Goal: Use online tool/utility: Use online tool/utility

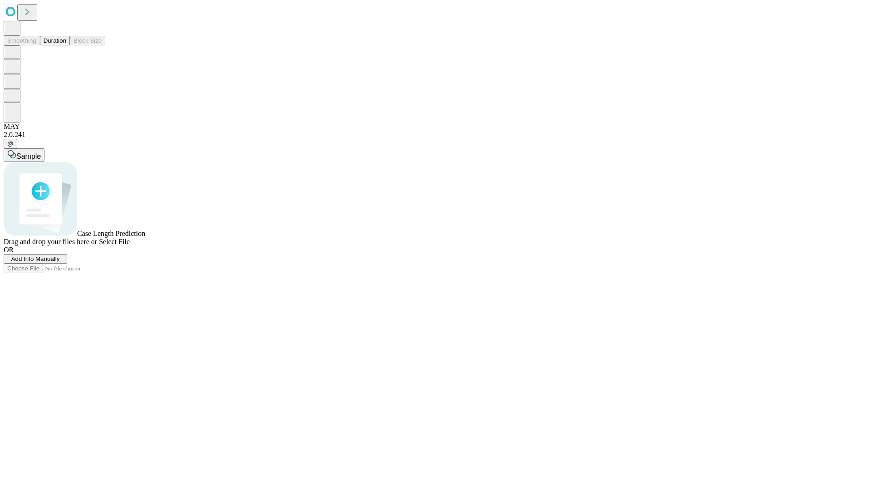
click at [66, 45] on button "Duration" at bounding box center [55, 41] width 30 height 10
click at [41, 152] on span "Sample" at bounding box center [28, 156] width 24 height 8
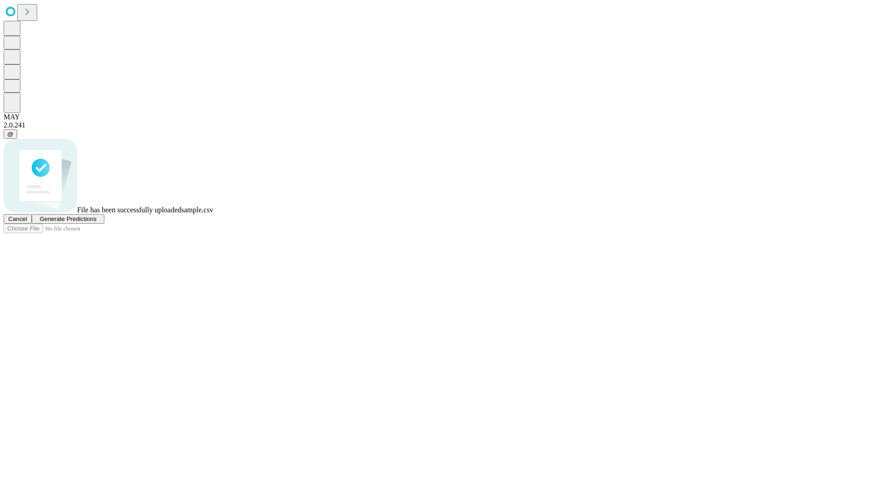
click at [96, 222] on span "Generate Predictions" at bounding box center [67, 218] width 57 height 7
